Goal: Find specific page/section: Find specific page/section

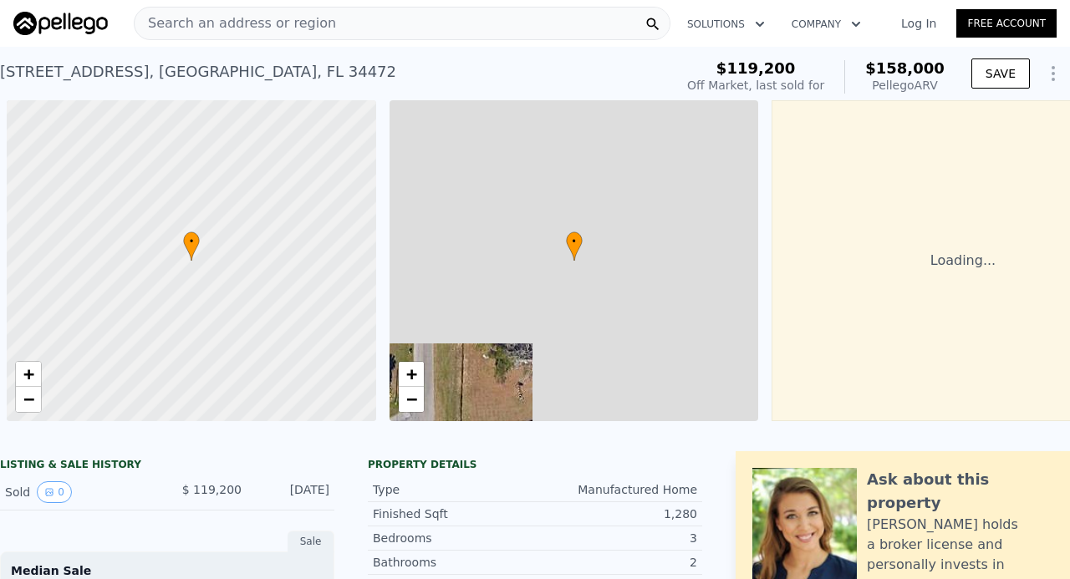
scroll to position [0, 7]
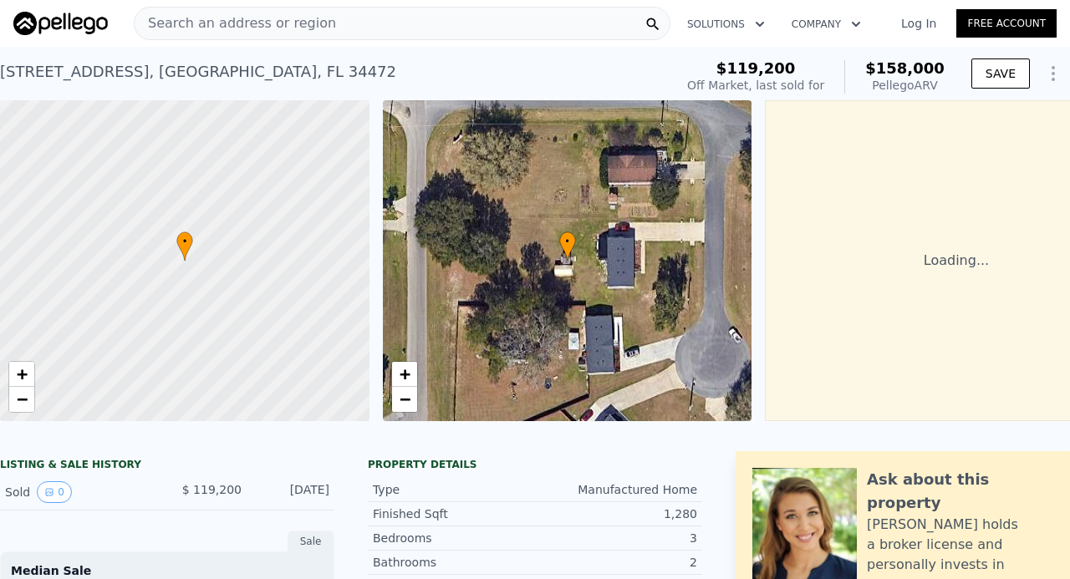
click at [209, 29] on span "Search an address or region" at bounding box center [235, 23] width 201 height 20
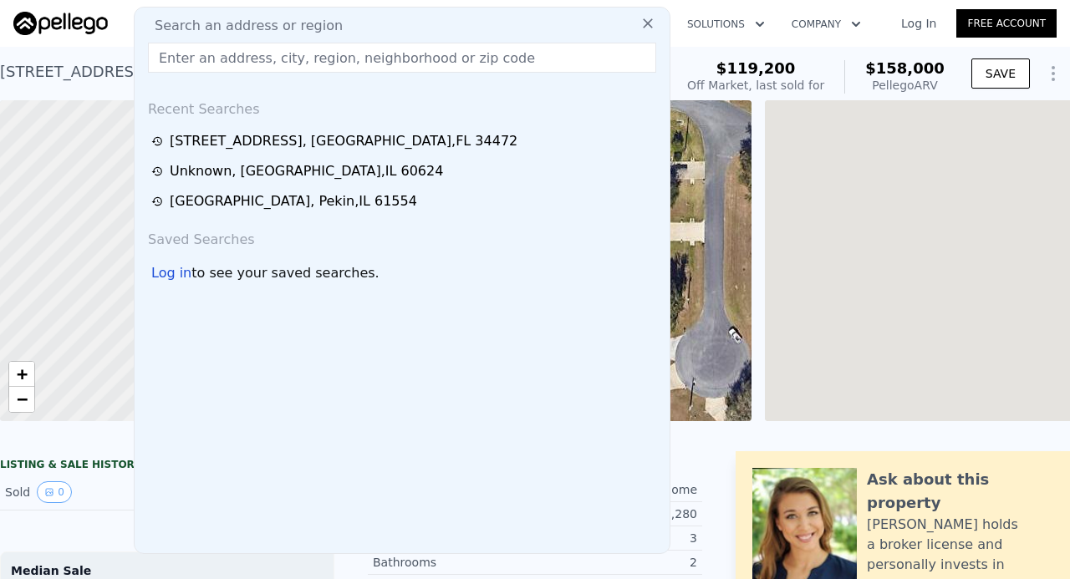
type input "[STREET_ADDRESS]"
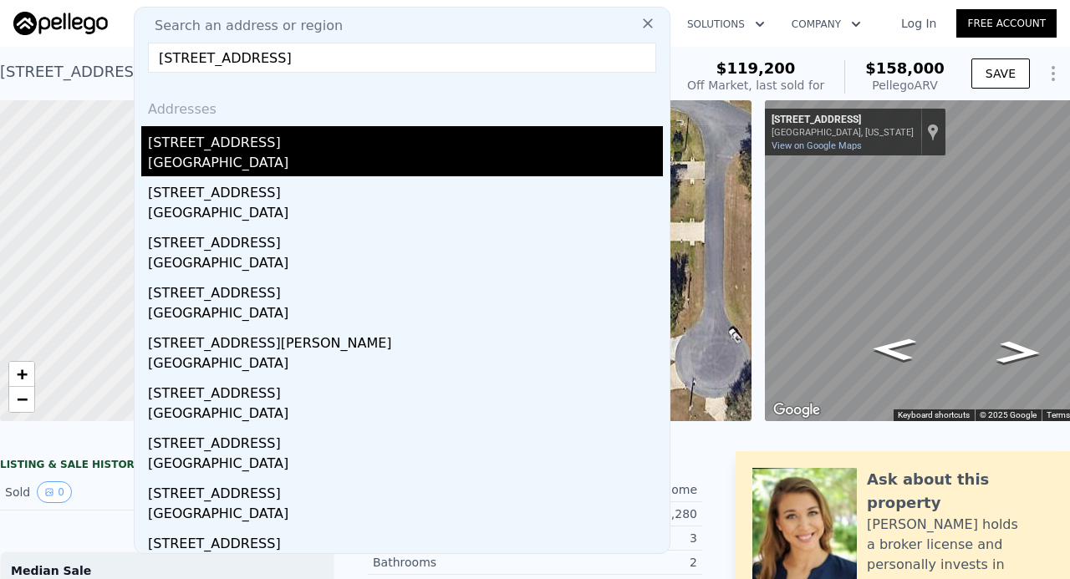
click at [210, 163] on div "[GEOGRAPHIC_DATA]" at bounding box center [405, 164] width 515 height 23
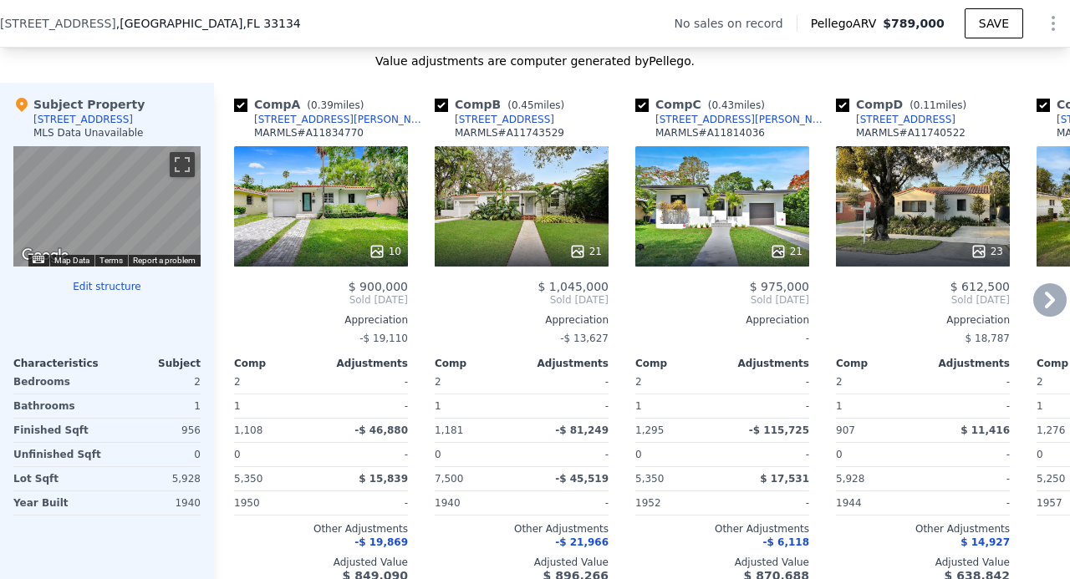
scroll to position [1588, 0]
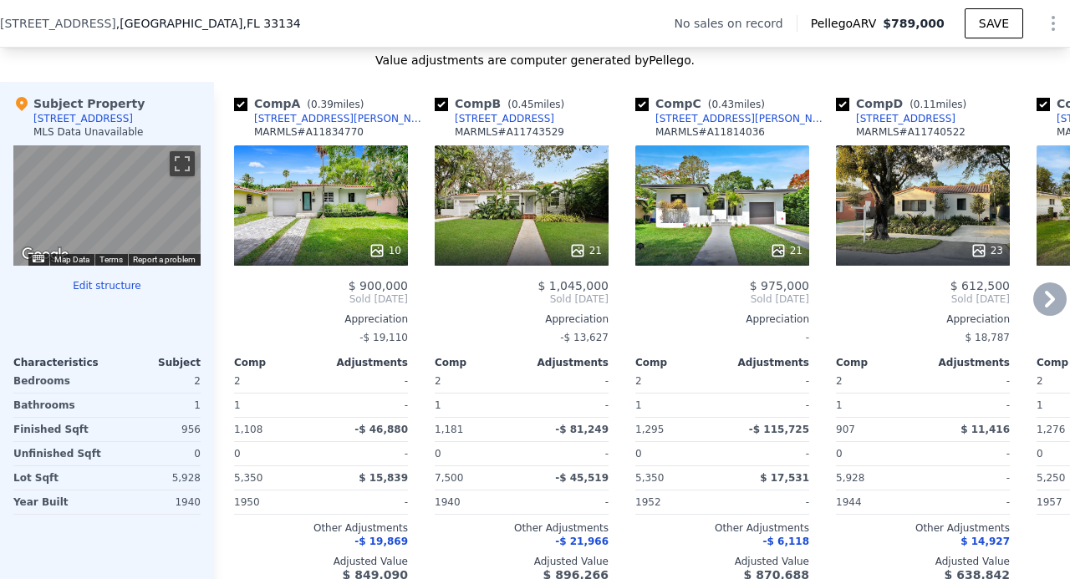
click at [330, 235] on div "10" at bounding box center [321, 205] width 174 height 120
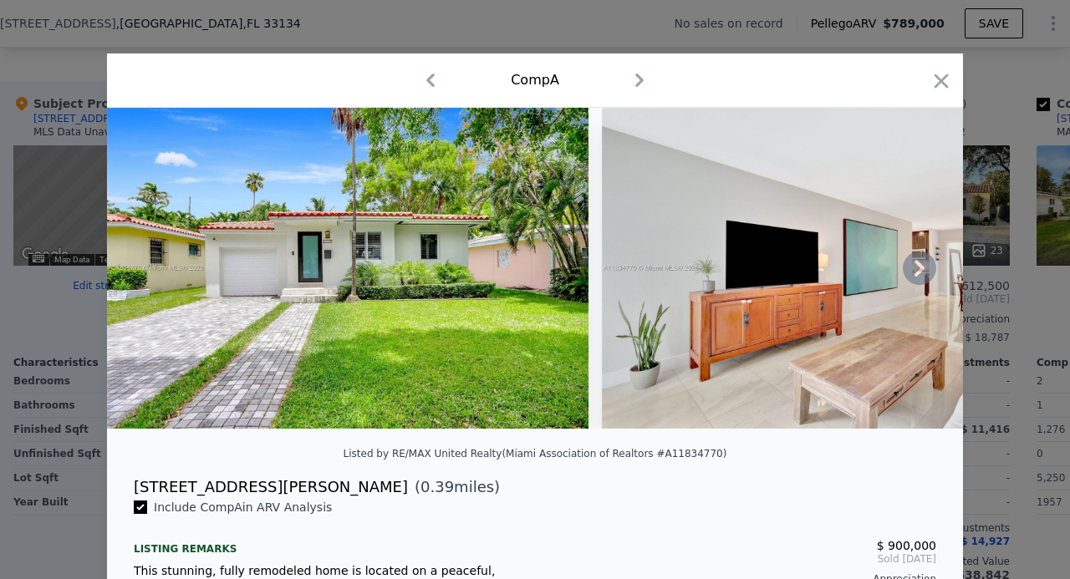
click at [911, 272] on icon at bounding box center [919, 268] width 33 height 33
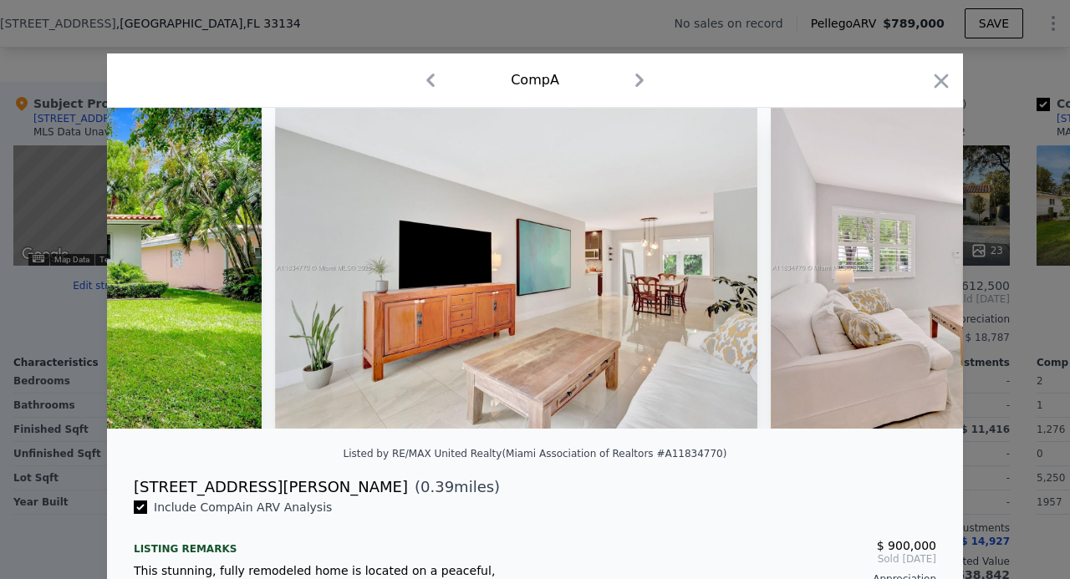
scroll to position [0, 401]
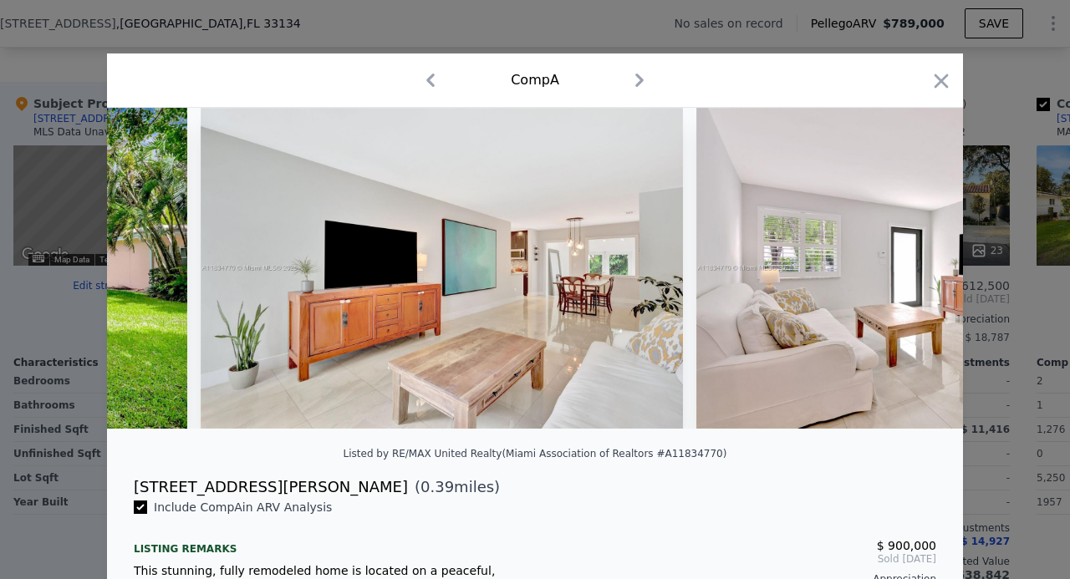
click at [911, 272] on img at bounding box center [936, 268] width 481 height 321
click at [911, 272] on icon at bounding box center [919, 268] width 33 height 33
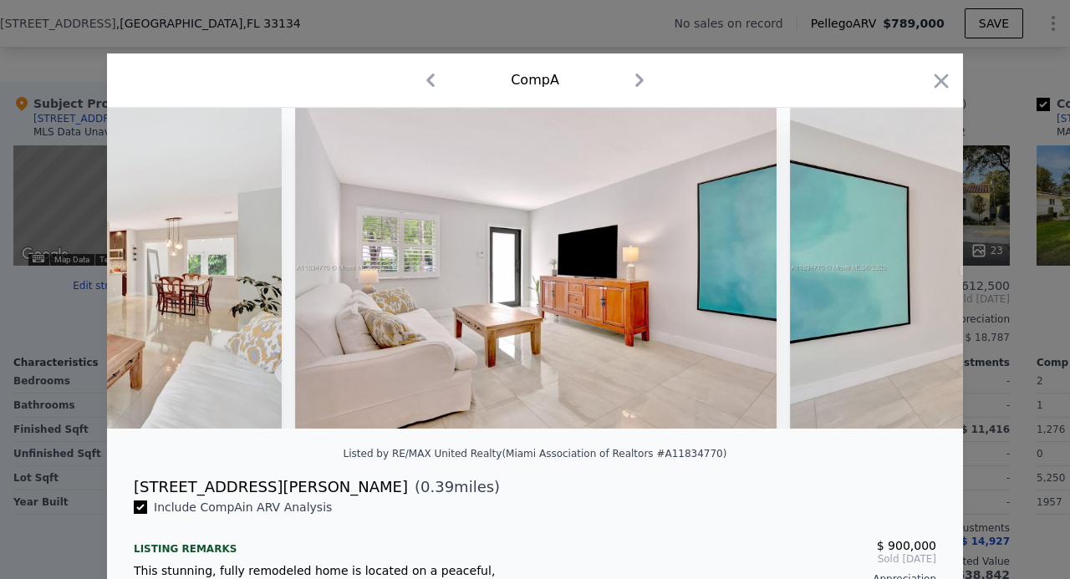
click at [911, 272] on img at bounding box center [1030, 268] width 481 height 321
click at [911, 272] on icon at bounding box center [919, 268] width 33 height 33
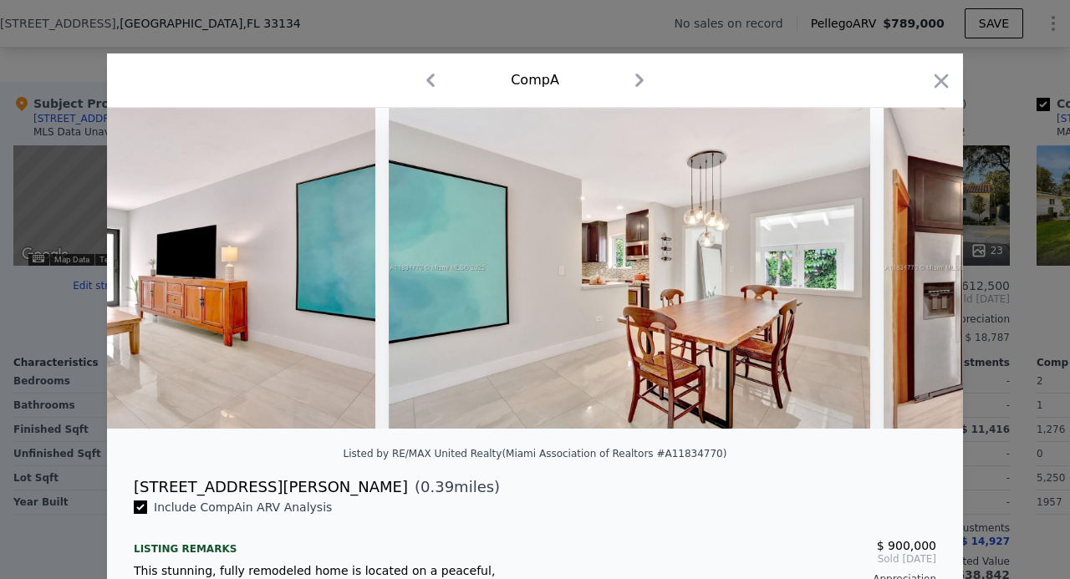
click at [911, 272] on div at bounding box center [535, 268] width 856 height 321
click at [911, 272] on icon at bounding box center [919, 268] width 33 height 33
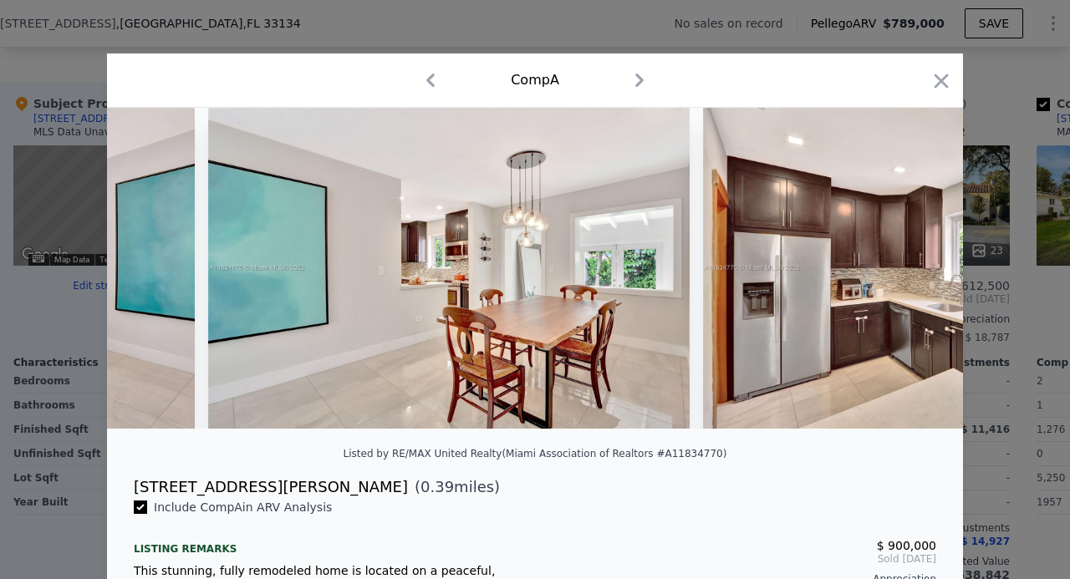
click at [911, 272] on img at bounding box center [943, 268] width 481 height 321
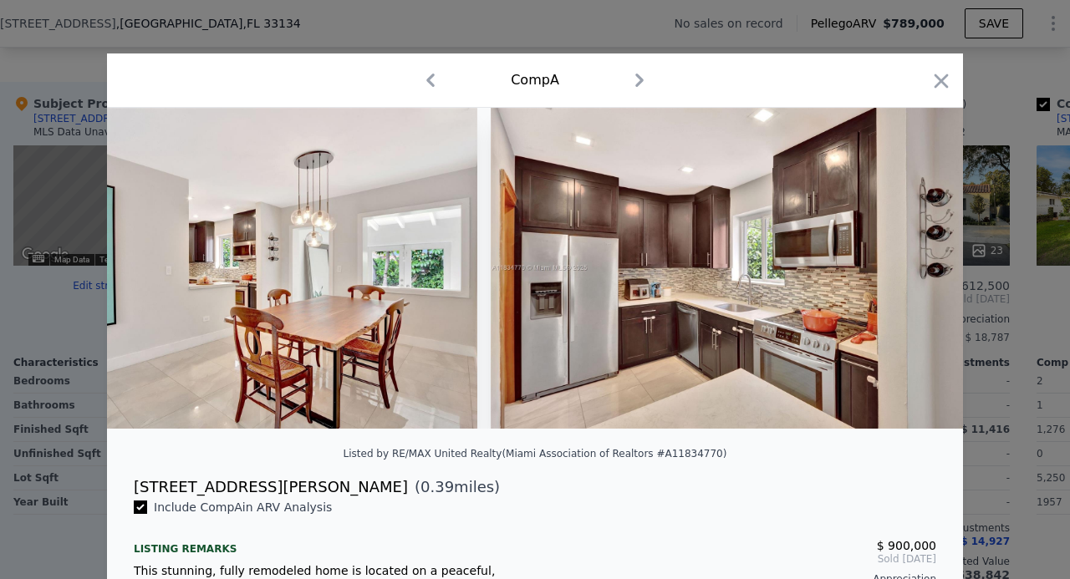
click at [911, 272] on img at bounding box center [731, 268] width 481 height 321
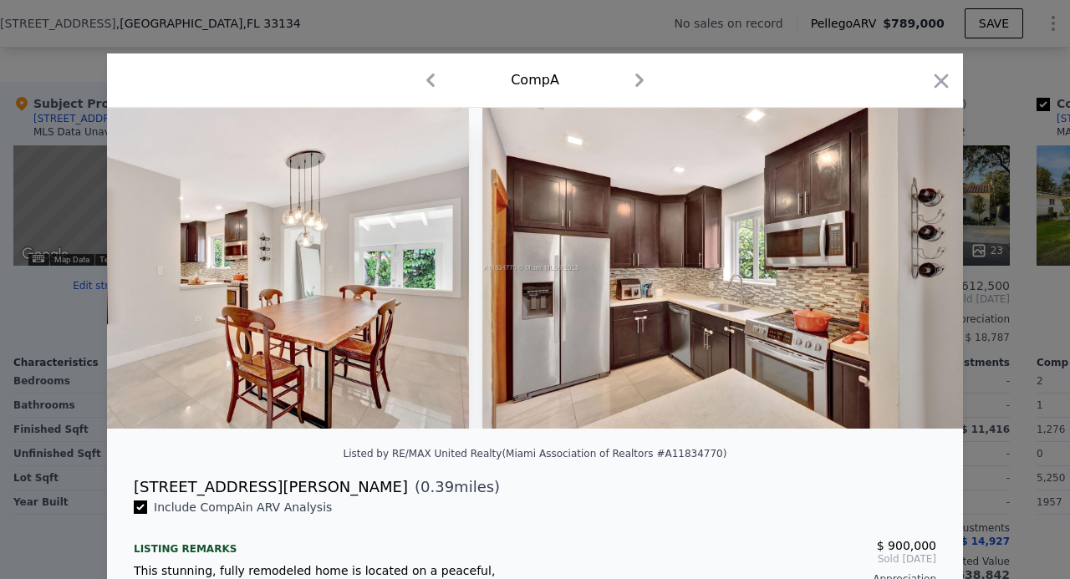
click at [911, 272] on img at bounding box center [722, 268] width 481 height 321
click at [911, 272] on icon at bounding box center [919, 268] width 33 height 33
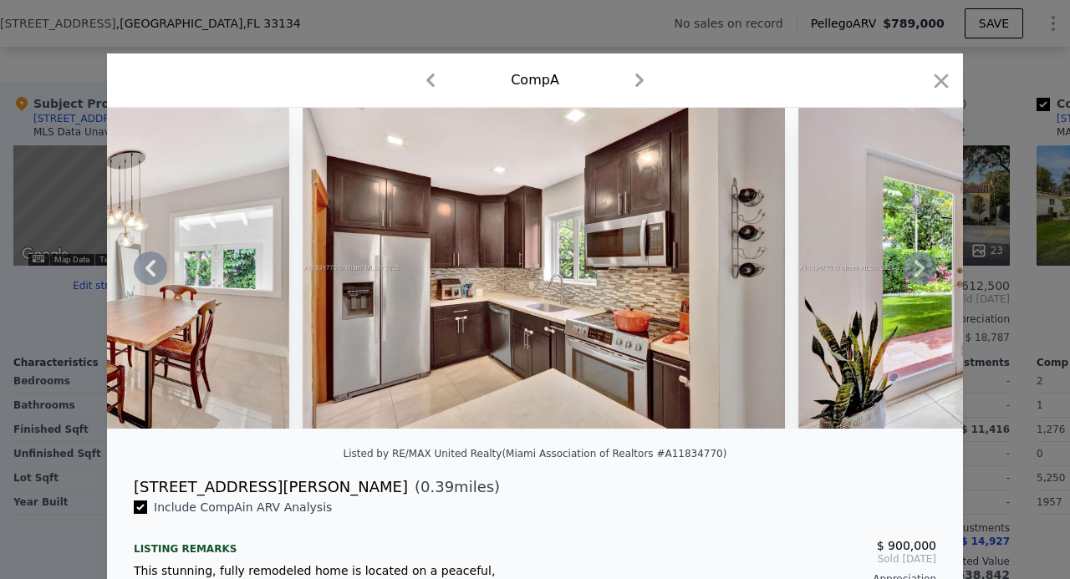
click at [911, 272] on img at bounding box center [1038, 268] width 481 height 321
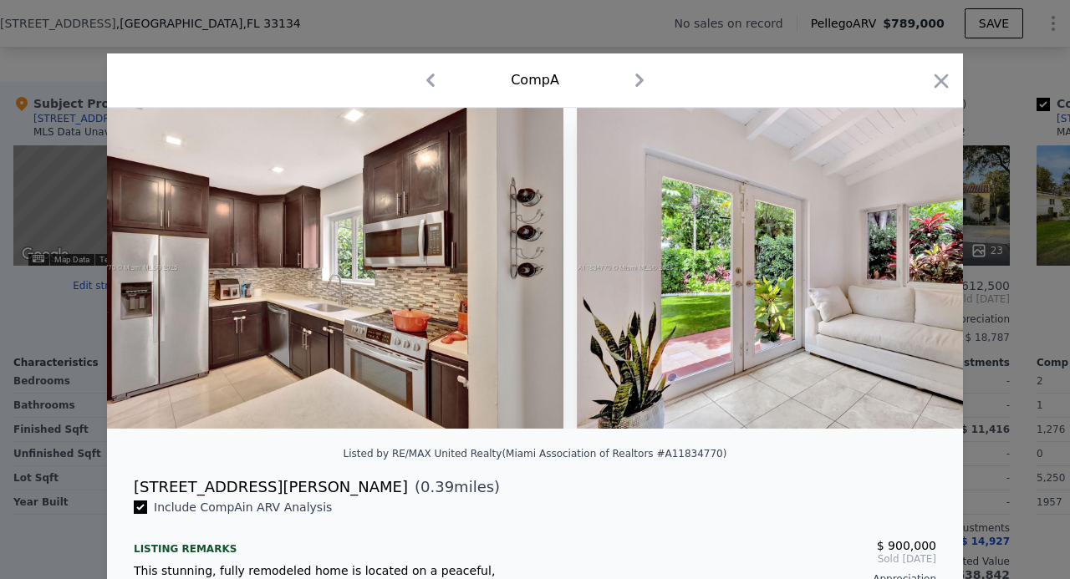
click at [911, 272] on img at bounding box center [817, 268] width 481 height 321
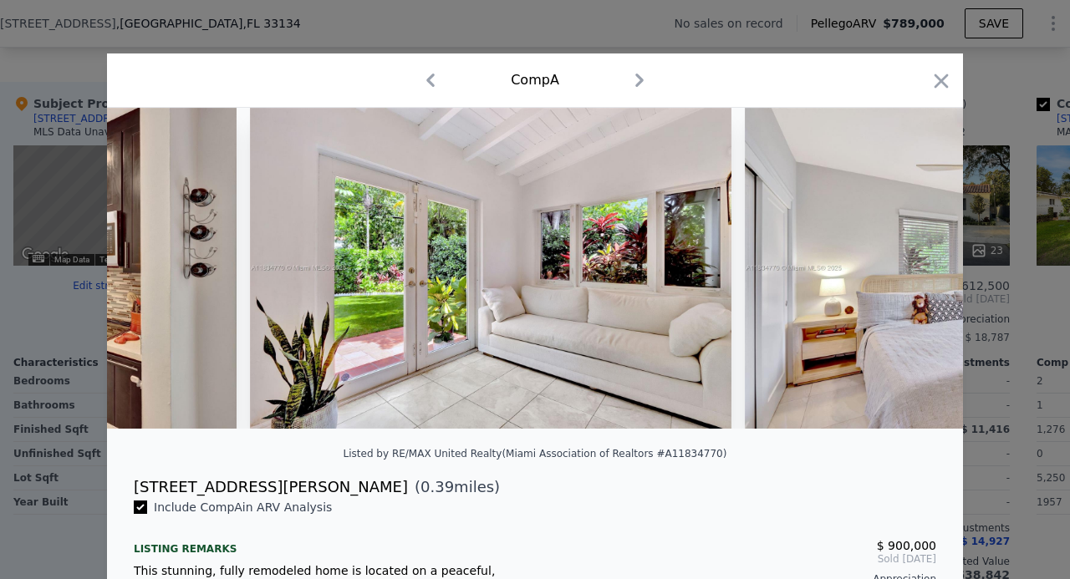
click at [911, 272] on div at bounding box center [535, 268] width 856 height 321
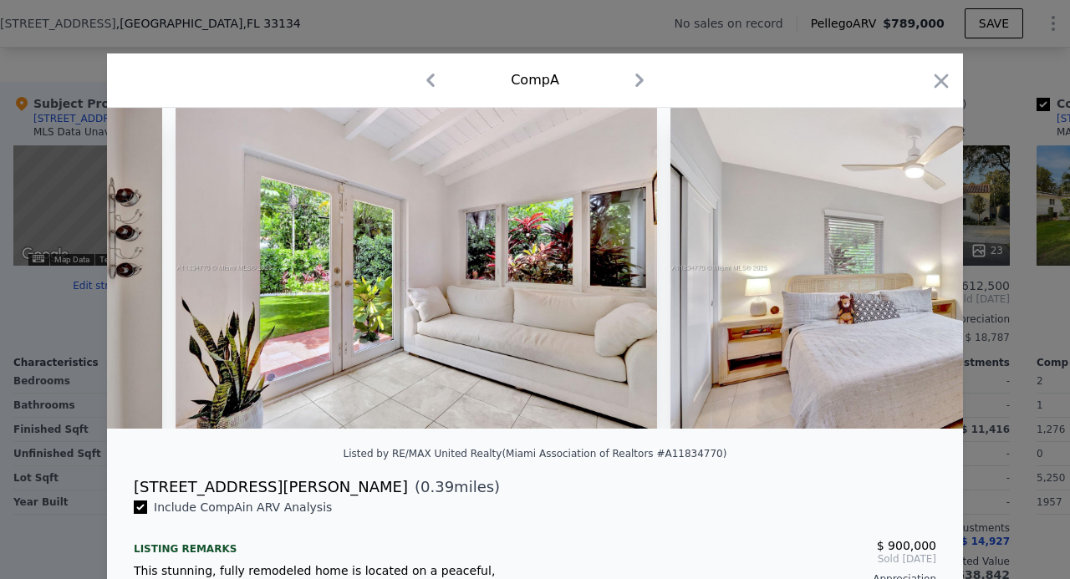
click at [911, 272] on img at bounding box center [910, 268] width 481 height 321
click at [911, 272] on div at bounding box center [535, 268] width 856 height 321
click at [911, 272] on icon at bounding box center [919, 268] width 33 height 33
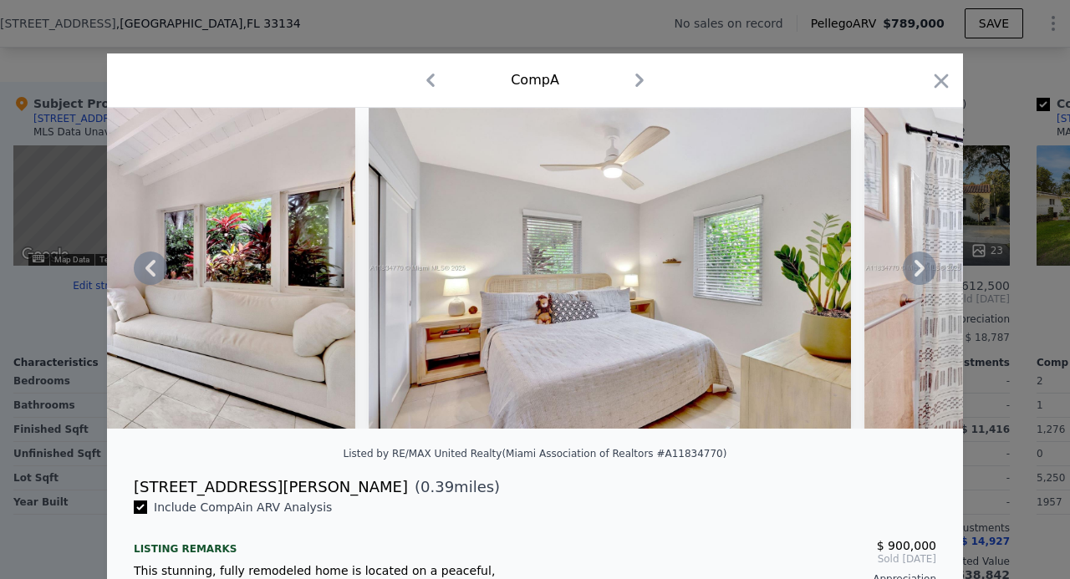
click at [911, 272] on div at bounding box center [535, 268] width 856 height 321
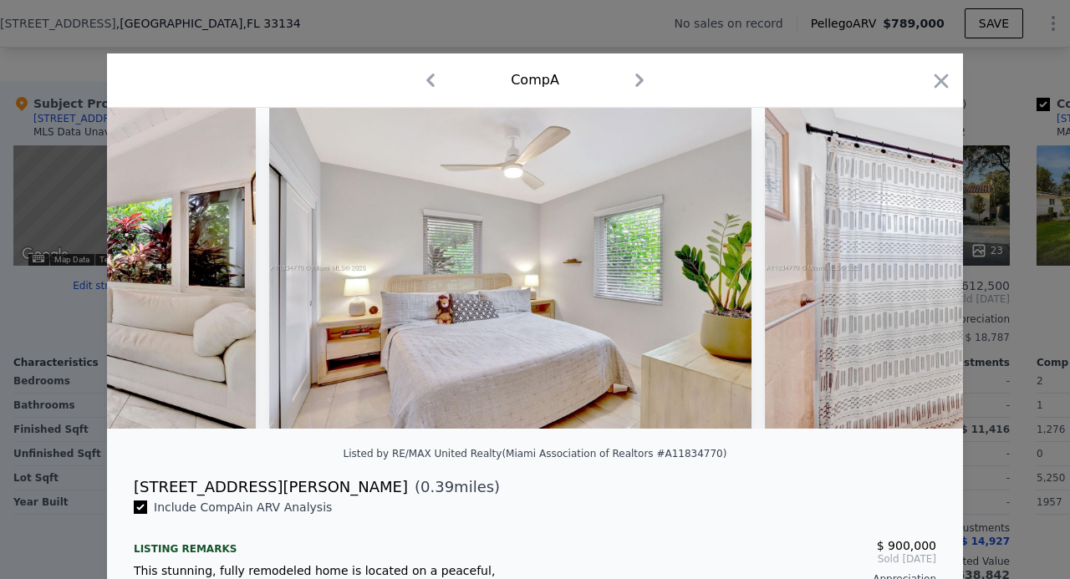
click at [911, 272] on img at bounding box center [1005, 268] width 481 height 321
click at [911, 272] on icon at bounding box center [919, 268] width 33 height 33
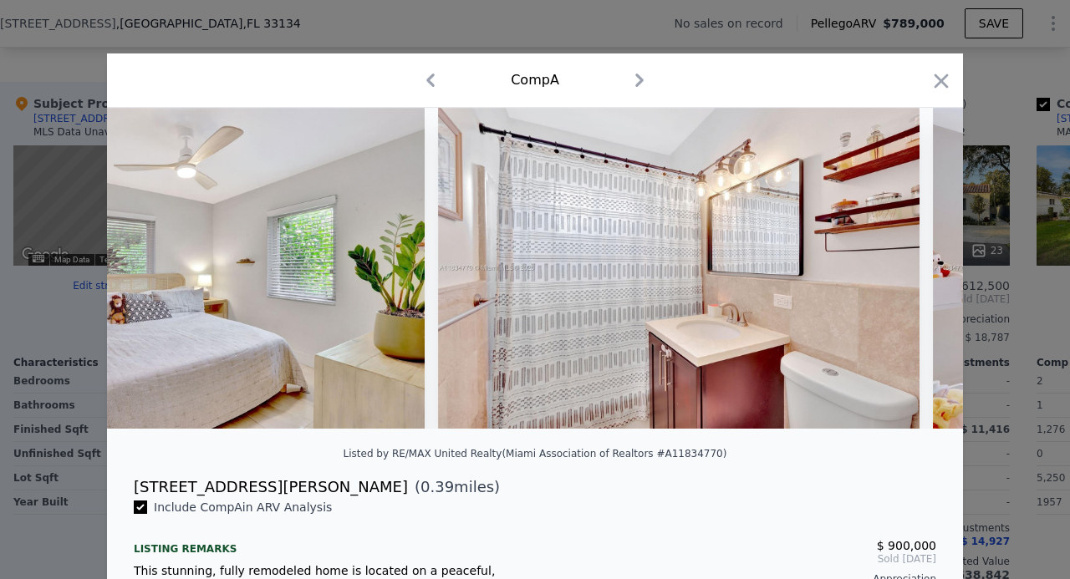
click at [911, 272] on div at bounding box center [535, 268] width 856 height 321
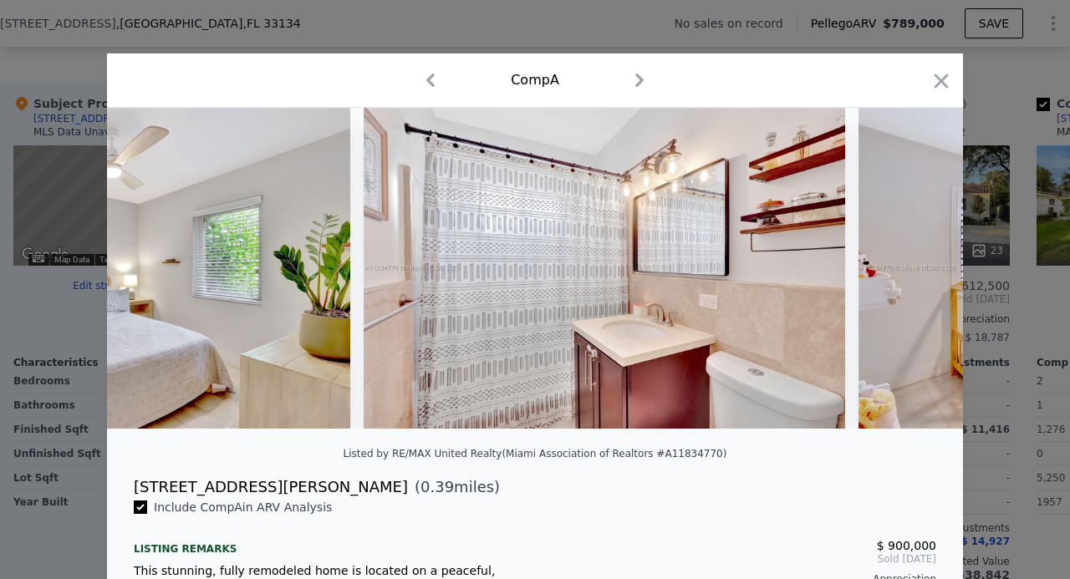
click at [911, 272] on div at bounding box center [535, 268] width 856 height 321
click at [911, 272] on icon at bounding box center [919, 268] width 33 height 33
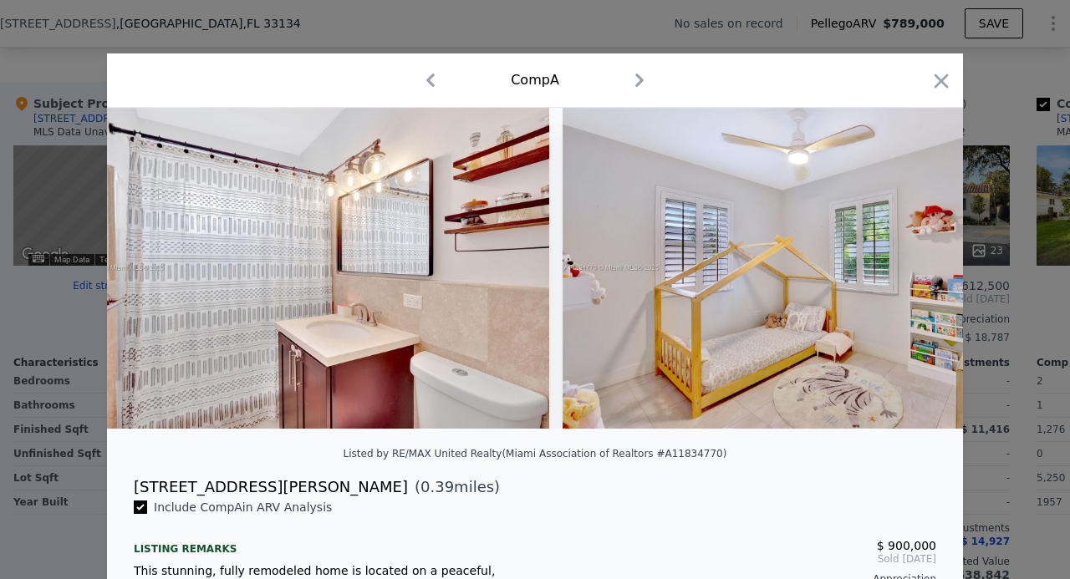
click at [911, 272] on img at bounding box center [802, 268] width 481 height 321
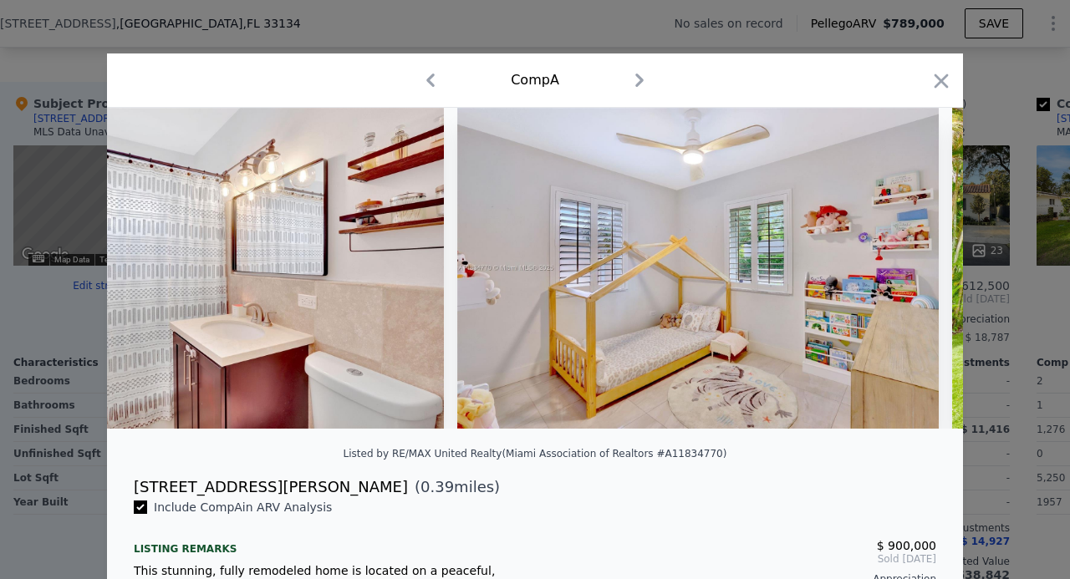
click at [911, 272] on img at bounding box center [697, 268] width 481 height 321
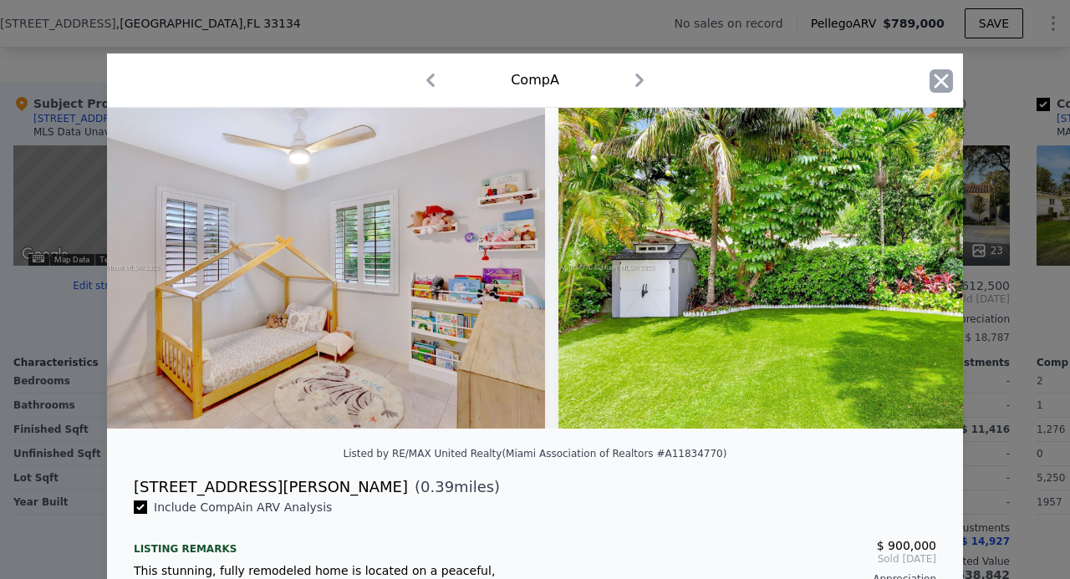
scroll to position [0, 4011]
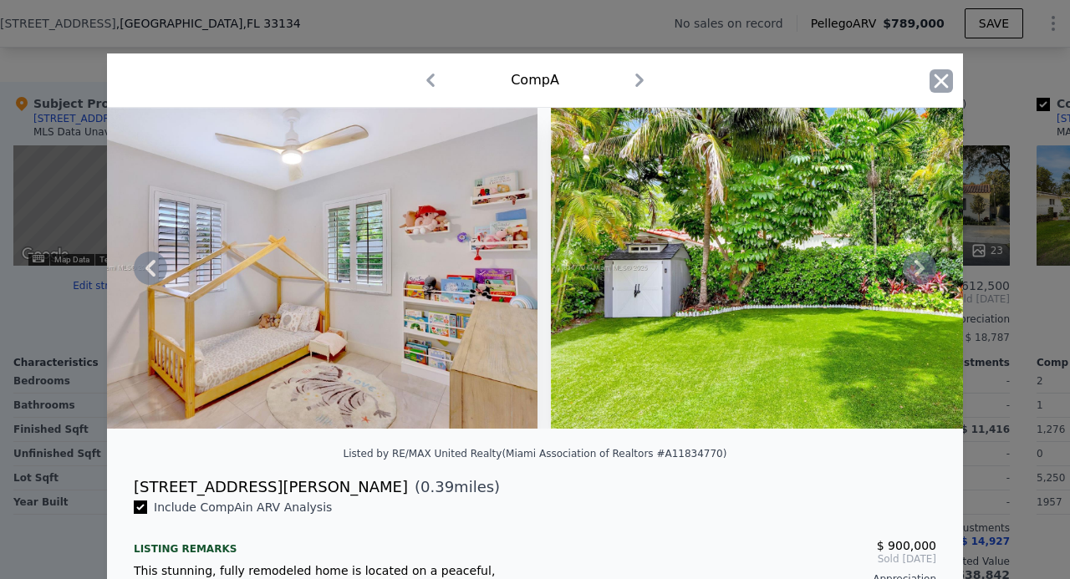
click at [929, 81] on icon "button" at bounding box center [940, 80] width 23 height 23
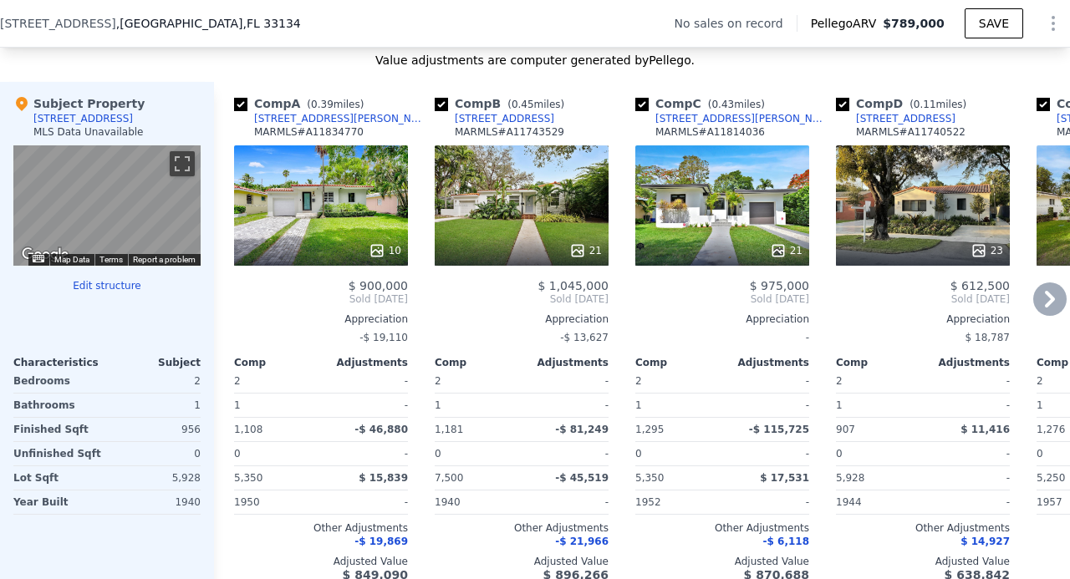
click at [578, 256] on icon at bounding box center [577, 250] width 11 height 11
